Goal: Find specific page/section: Find specific page/section

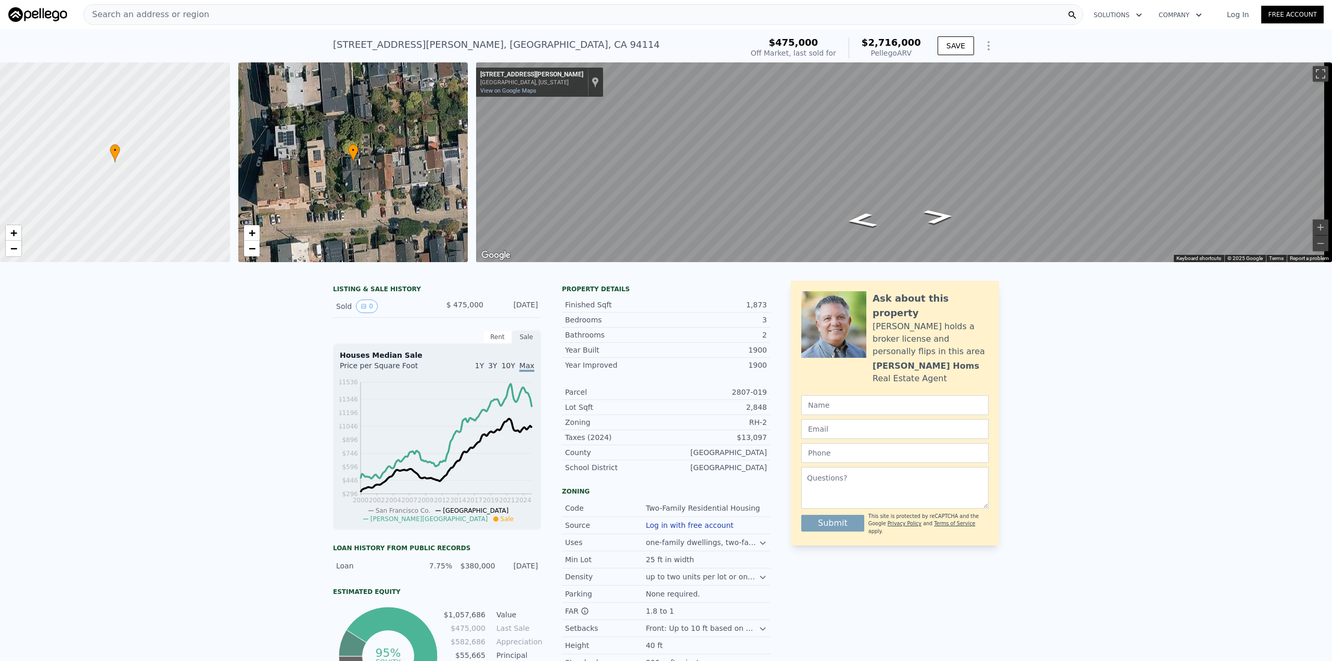
click at [150, 17] on span "Search an address or region" at bounding box center [146, 14] width 125 height 12
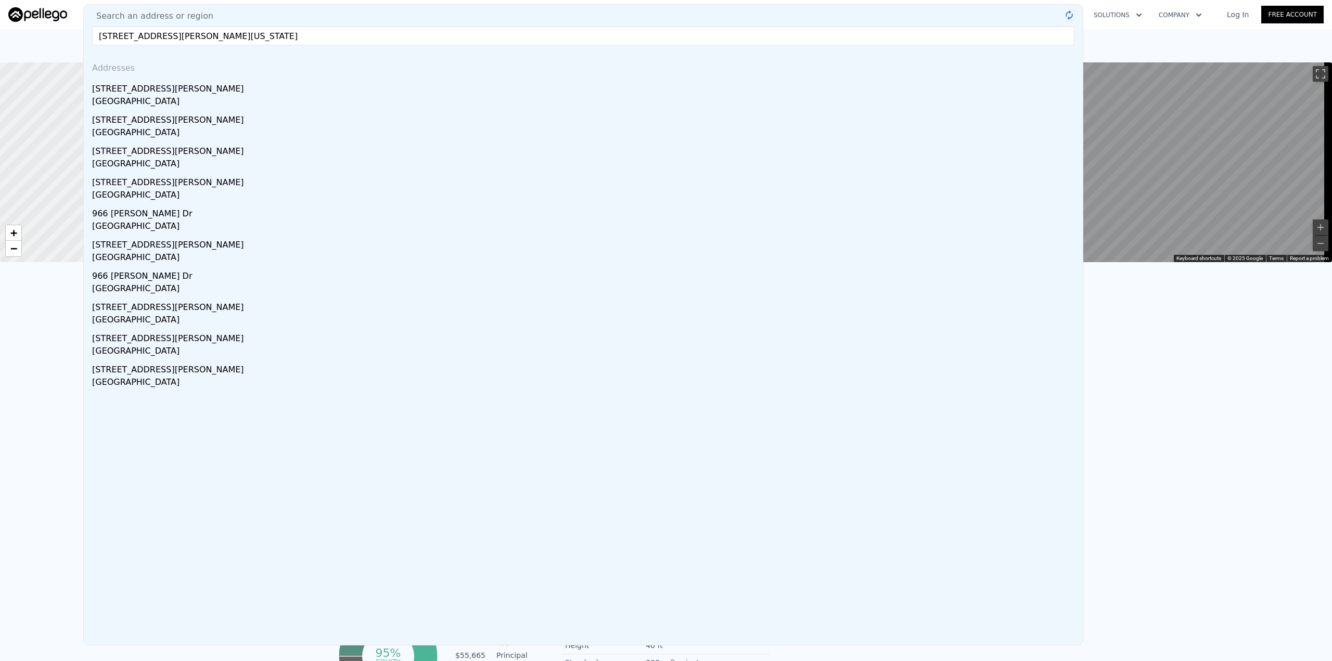
click at [565, 36] on input "966 elizabeth drive north salt lake utah" at bounding box center [583, 36] width 982 height 19
click at [321, 34] on input "966 elizabeth drive north salt lake utah" at bounding box center [583, 36] width 982 height 19
click at [1031, 36] on input "966 elizabeth drive north salt lake utah" at bounding box center [583, 36] width 982 height 19
drag, startPoint x: 264, startPoint y: 40, endPoint x: 219, endPoint y: 43, distance: 44.8
click at [219, 43] on input "966 elizabeth drive north salt lake utah" at bounding box center [583, 36] width 982 height 19
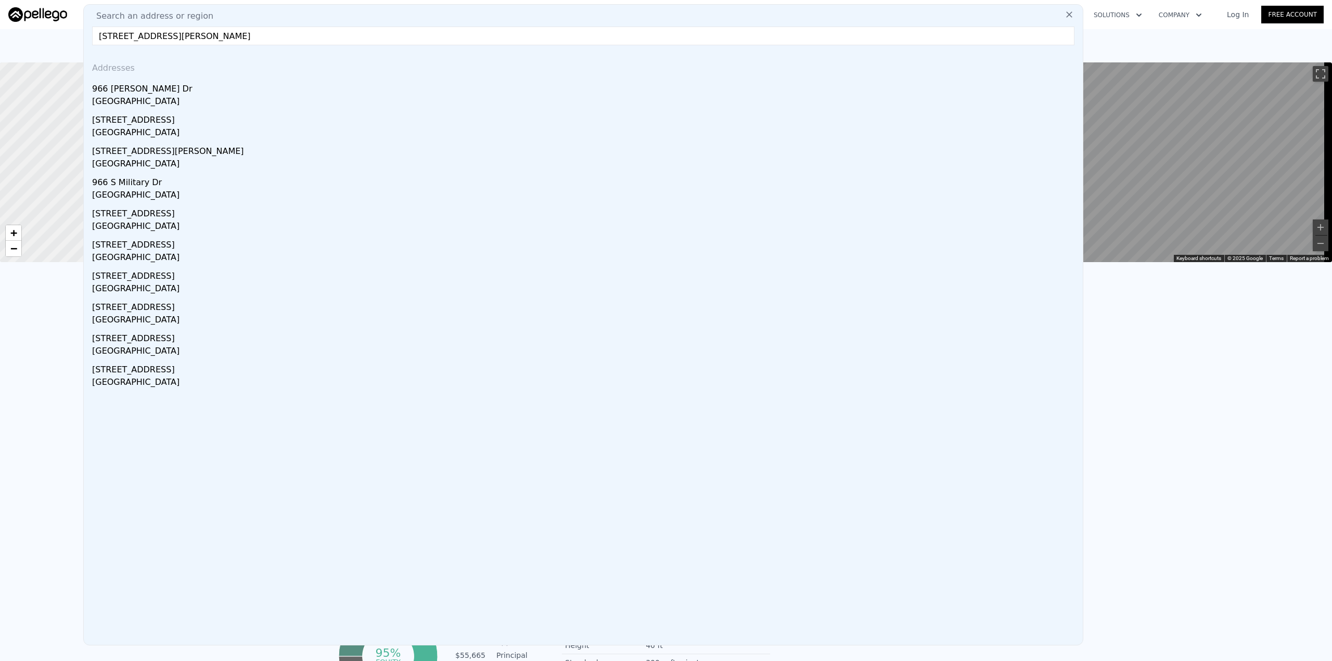
type input "966 elizabeth drive north salt lake"
